Goal: Task Accomplishment & Management: Use online tool/utility

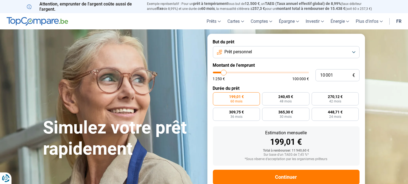
click at [353, 53] on button "Prêt personnel" at bounding box center [286, 52] width 147 height 12
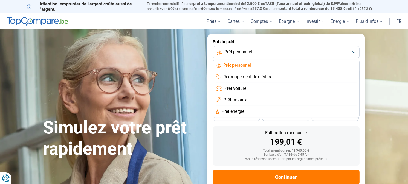
click at [247, 102] on li "Prêt travaux" at bounding box center [286, 100] width 141 height 12
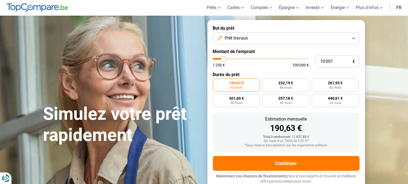
scroll to position [14, 0]
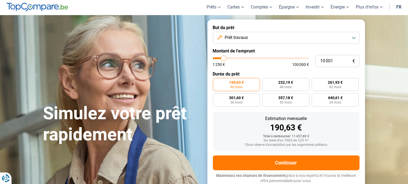
type input "9 500"
type input "9500"
type input "12 750"
type input "12750"
type input "16 500"
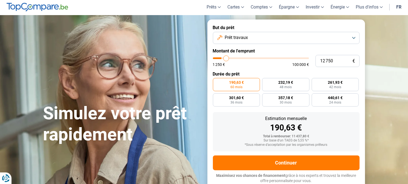
type input "16500"
type input "20 000"
type input "20000"
type input "22 750"
type input "22750"
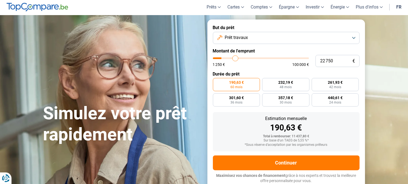
type input "25 500"
type input "25500"
type input "26 750"
type input "26750"
type input "28 000"
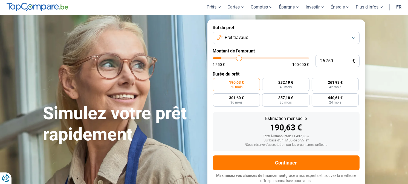
type input "28000"
type input "29 750"
type input "29750"
type input "32 500"
type input "32500"
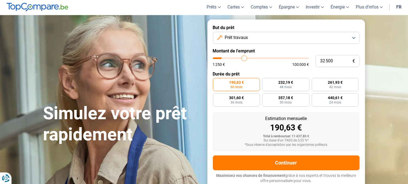
type input "37 000"
type input "37000"
type input "42 500"
type input "42500"
type input "51 750"
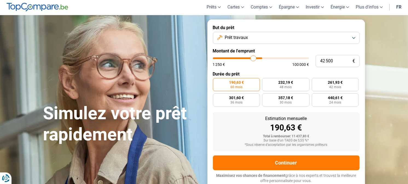
type input "51750"
type input "57 250"
type input "57250"
type input "61 750"
type input "61750"
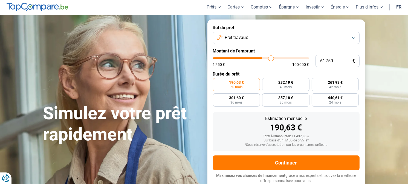
type input "64 000"
type input "64000"
type input "64 500"
type input "64500"
type input "65 250"
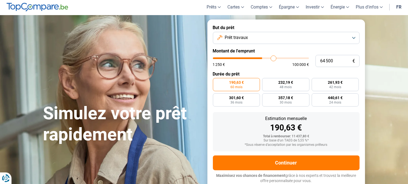
type input "65250"
type input "65 500"
type input "65500"
type input "66 250"
type input "66250"
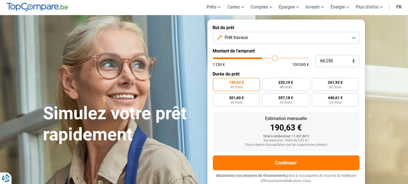
type input "68 250"
type input "68250"
type input "72 500"
type input "72500"
type input "77 000"
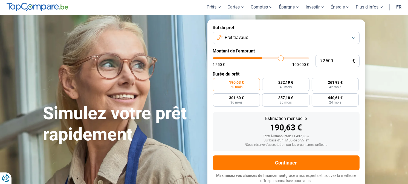
type input "77000"
type input "81 250"
type input "81250"
type input "87 250"
type input "87250"
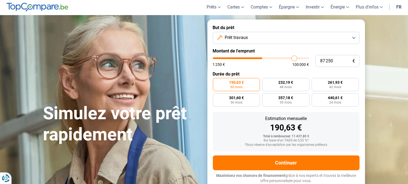
type input "89 000"
type input "89000"
type input "89 750"
type input "89750"
type input "90 000"
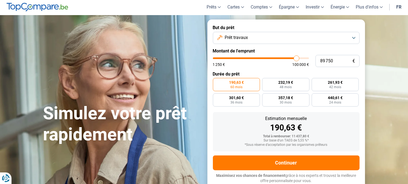
type input "90000"
type input "92 750"
type input "92750"
type input "99 250"
type input "99250"
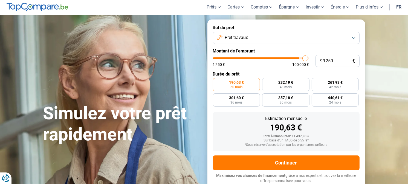
type input "100 000"
drag, startPoint x: 222, startPoint y: 59, endPoint x: 310, endPoint y: 62, distance: 88.0
type input "100000"
click at [309, 59] on input "range" at bounding box center [261, 58] width 96 height 2
radio input "false"
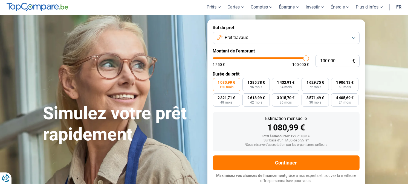
click at [380, 42] on section "Simulez votre prêt rapidement Simulez votre prêt rapidement But du prêt Prêt tr…" at bounding box center [204, 104] width 408 height 178
